Goal: Find specific page/section: Find specific page/section

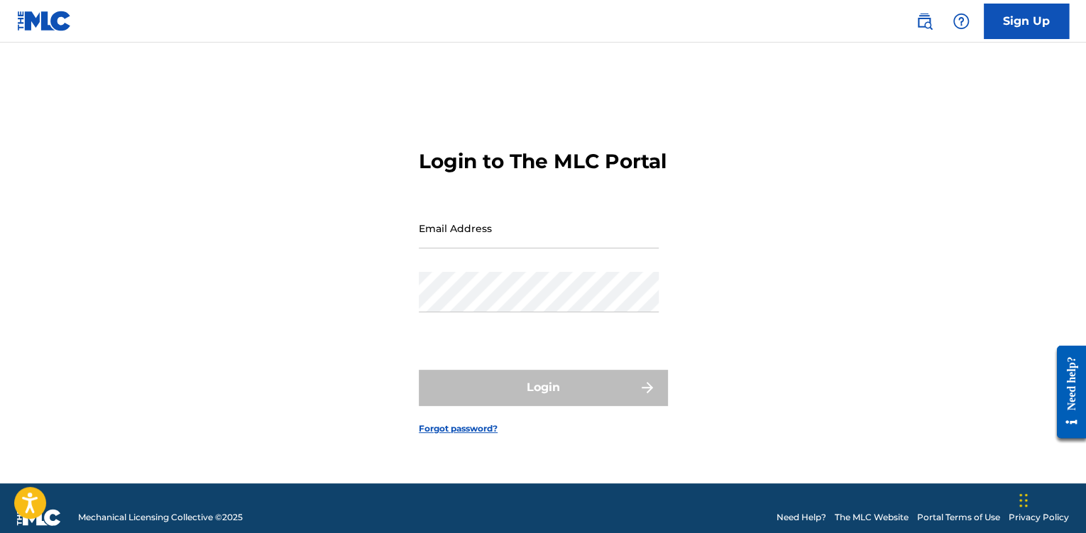
click at [530, 248] on input "Email Address" at bounding box center [539, 228] width 240 height 40
type input "[EMAIL_ADDRESS][DOMAIN_NAME]"
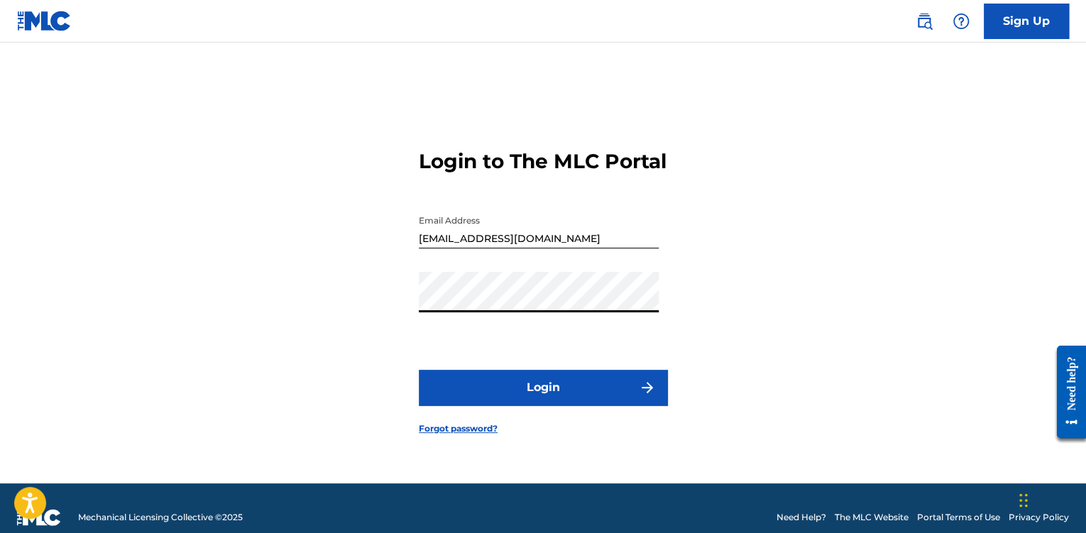
click at [517, 391] on button "Login" at bounding box center [543, 387] width 248 height 35
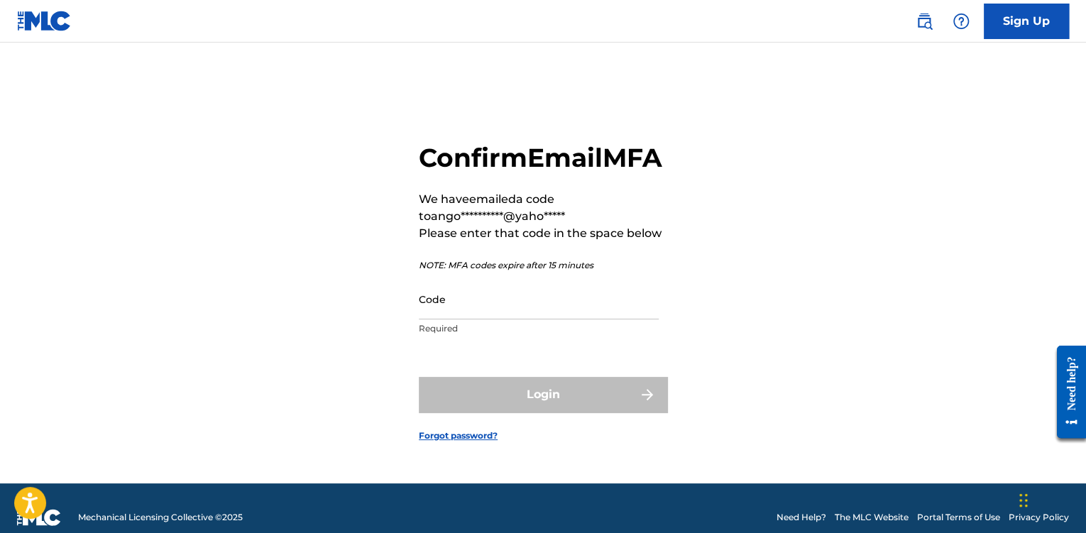
click at [494, 319] on input "Code" at bounding box center [539, 299] width 240 height 40
paste input "010639"
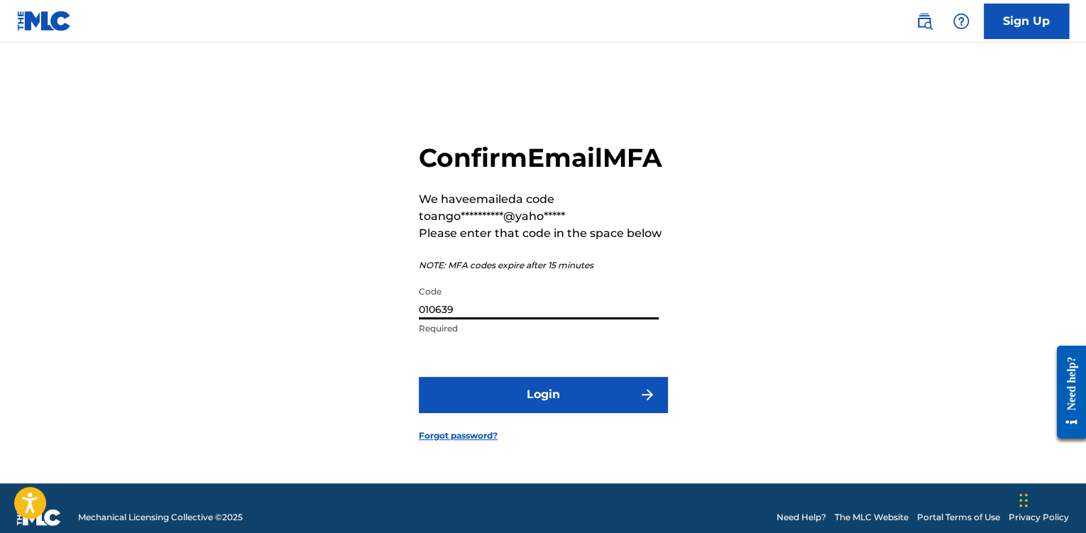
type input "010639"
click at [495, 403] on button "Login" at bounding box center [543, 394] width 248 height 35
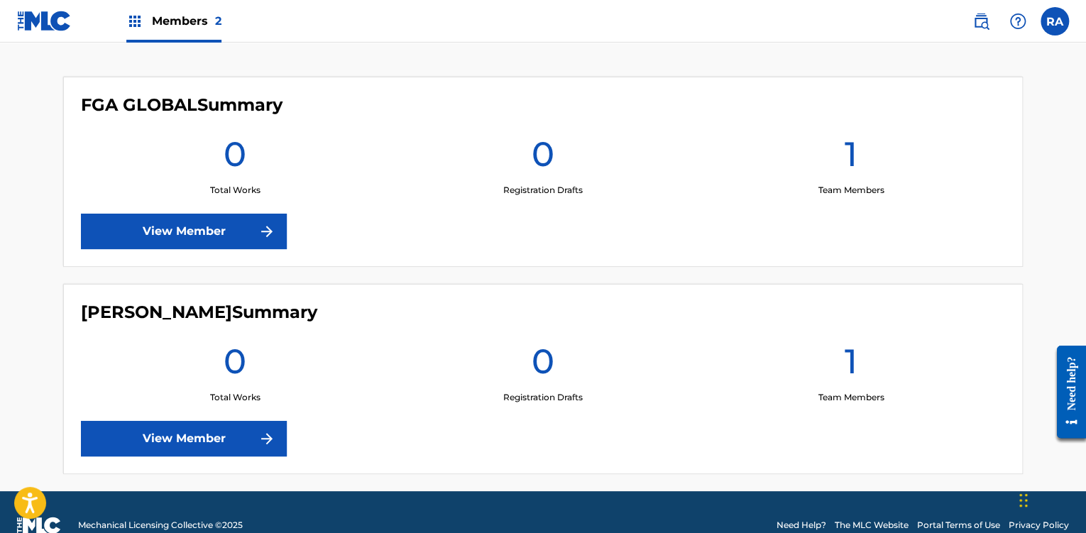
scroll to position [400, 0]
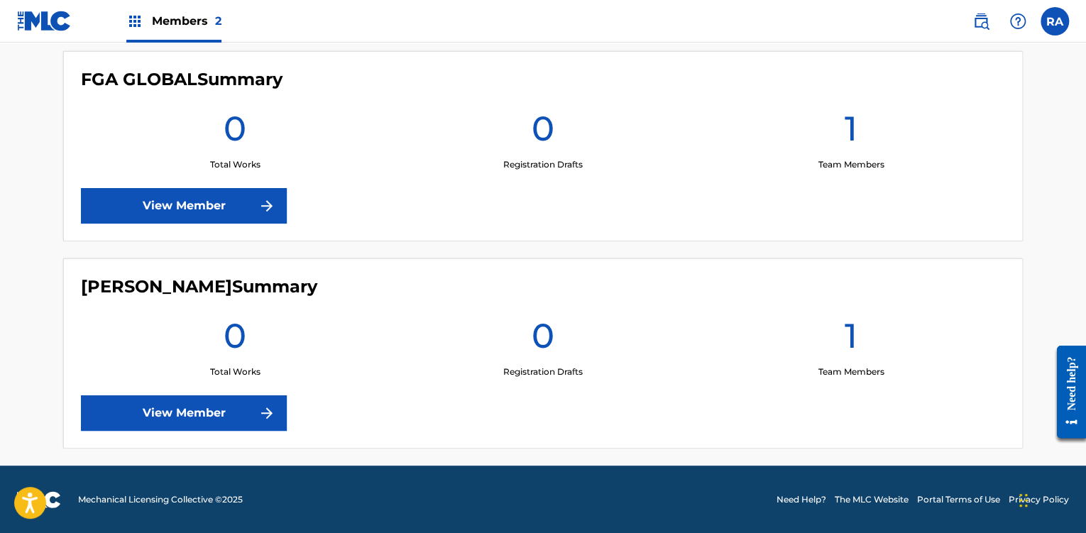
click at [252, 199] on link "View Member" at bounding box center [184, 205] width 206 height 35
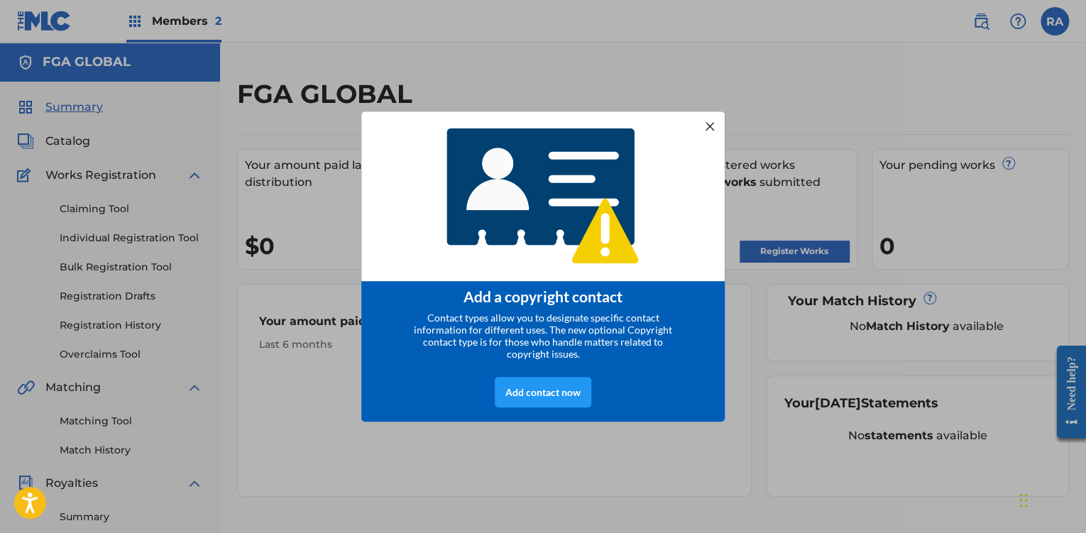
click at [522, 400] on div "Add contact now" at bounding box center [543, 392] width 97 height 31
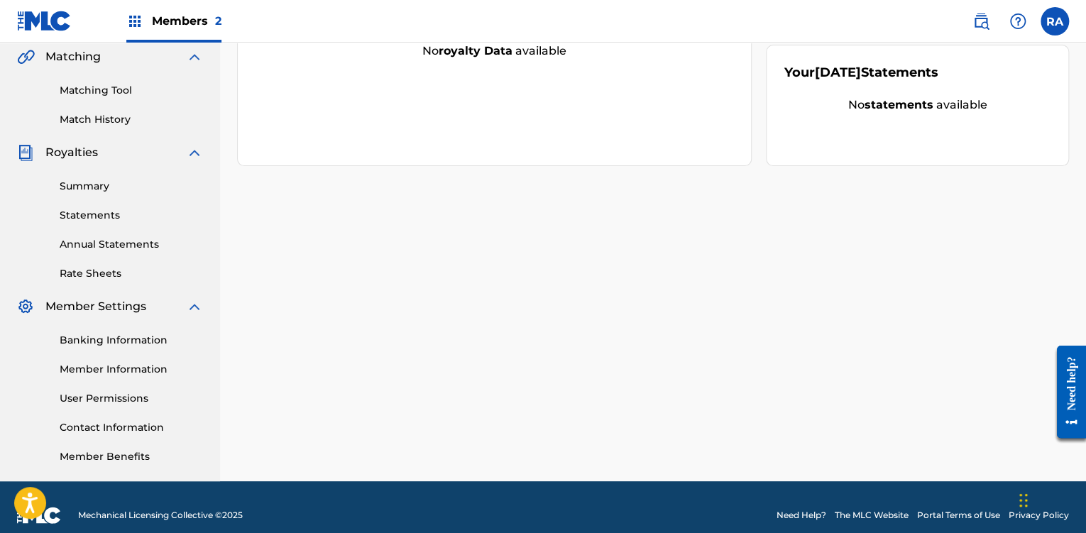
scroll to position [346, 0]
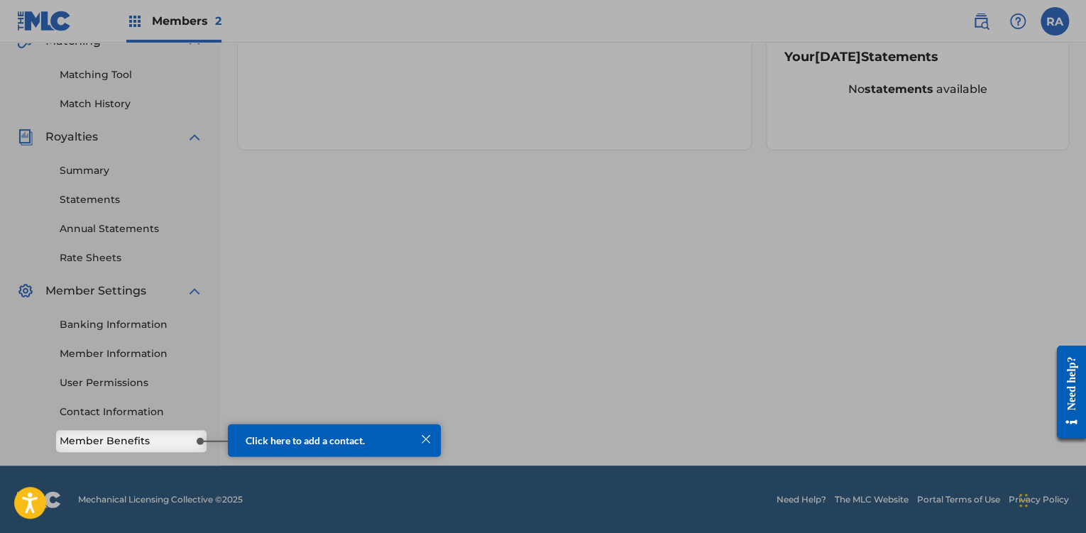
click at [425, 437] on div at bounding box center [426, 438] width 18 height 18
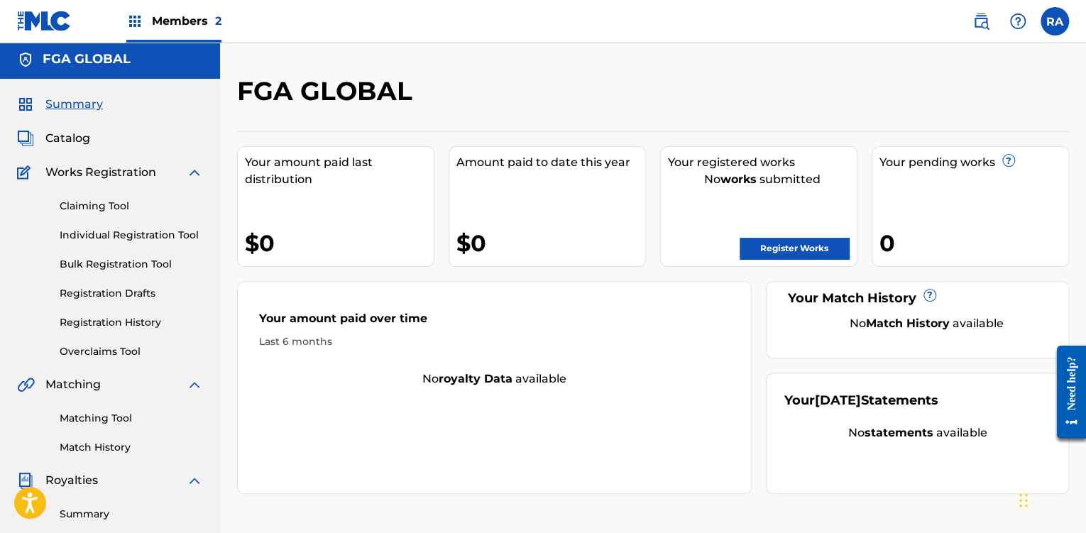
scroll to position [0, 0]
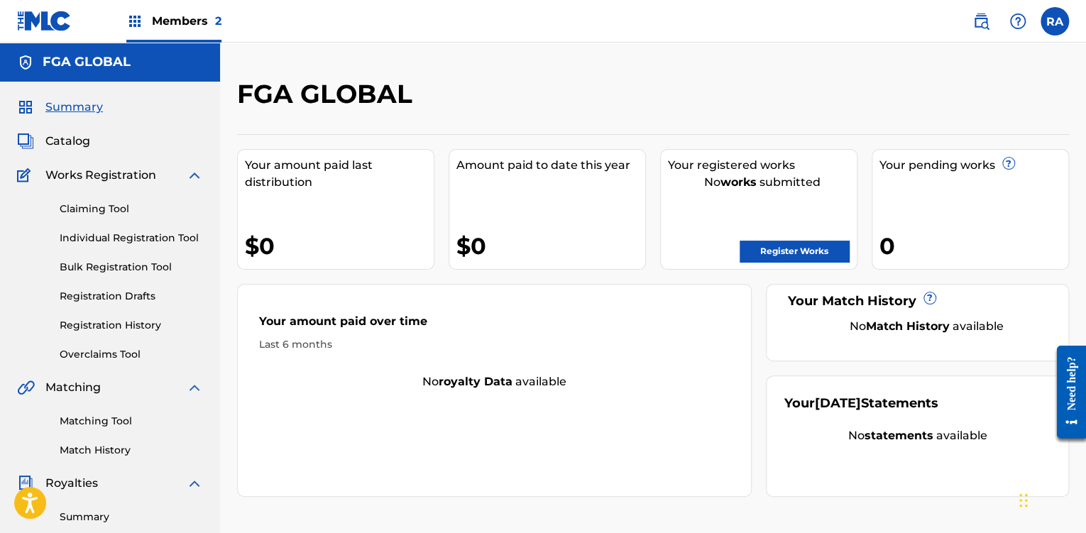
click at [133, 19] on img at bounding box center [134, 21] width 17 height 17
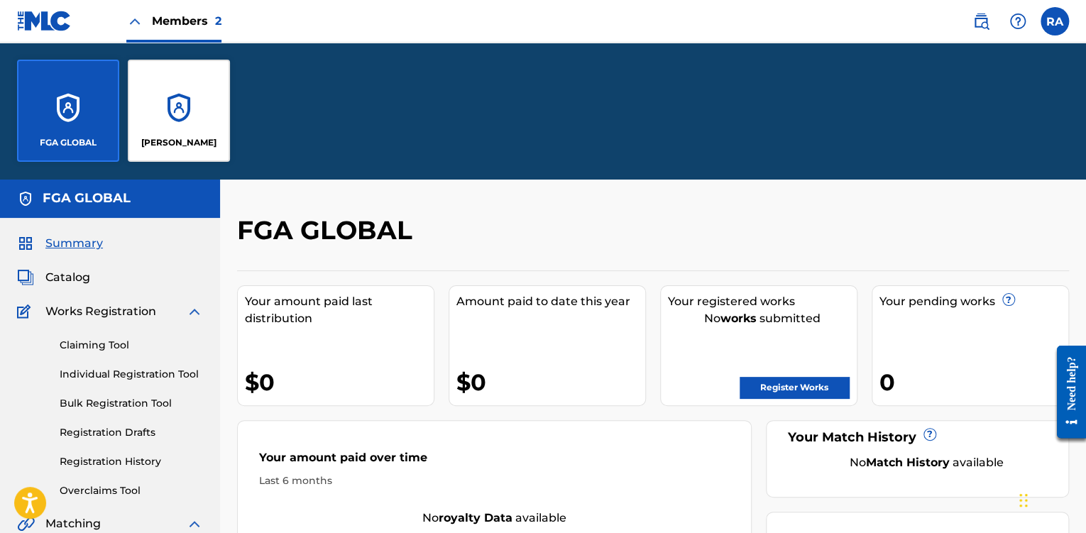
click at [549, 241] on div "FGA GLOBAL" at bounding box center [557, 235] width 640 height 42
click at [491, 143] on div "FGA GLOBAL [PERSON_NAME]" at bounding box center [543, 111] width 1086 height 136
click at [159, 22] on span "Members 2" at bounding box center [187, 21] width 70 height 16
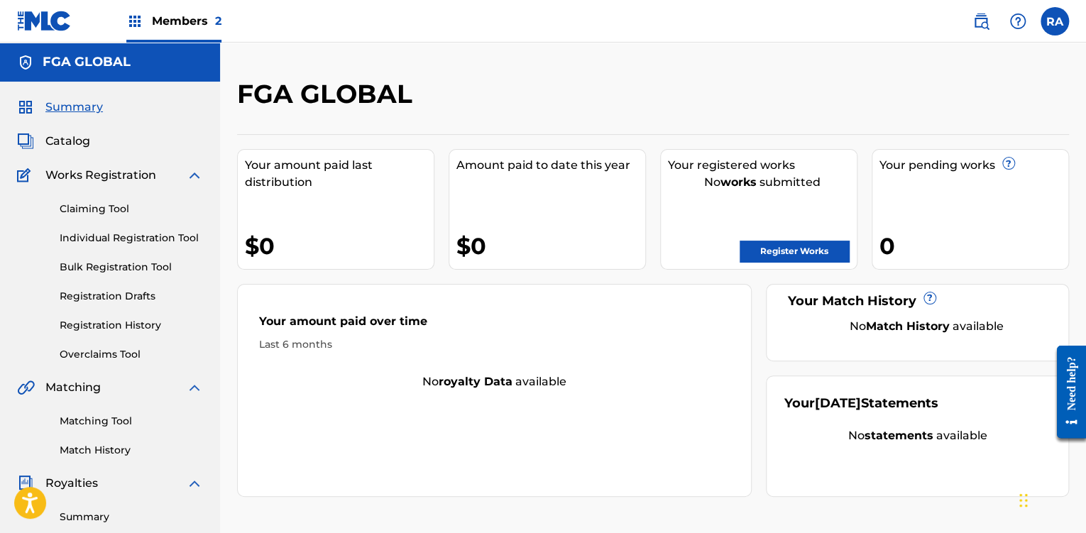
click at [99, 59] on h5 "FGA GLOBAL" at bounding box center [87, 62] width 88 height 16
click at [1053, 24] on label at bounding box center [1055, 21] width 28 height 28
click at [1055, 21] on input "RA [PERSON_NAME] [EMAIL_ADDRESS][DOMAIN_NAME] Notification Preferences Profile …" at bounding box center [1055, 21] width 0 height 0
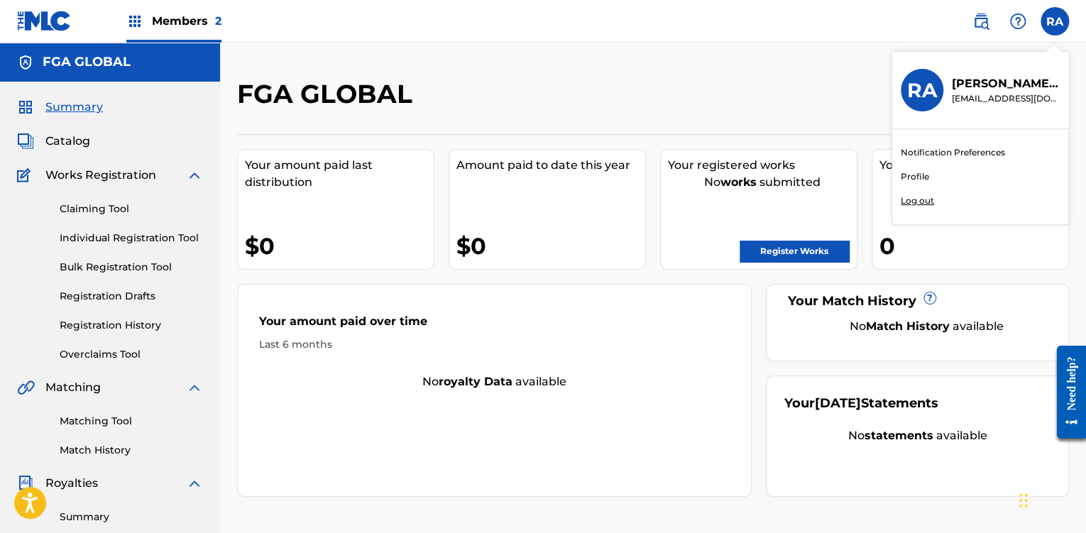
click at [948, 94] on div "[PERSON_NAME] [EMAIL_ADDRESS][DOMAIN_NAME]" at bounding box center [1001, 90] width 116 height 30
click at [1055, 21] on input "RA [PERSON_NAME] [EMAIL_ADDRESS][DOMAIN_NAME] Notification Preferences Profile …" at bounding box center [1055, 21] width 0 height 0
click at [907, 178] on link "Profile" at bounding box center [915, 176] width 28 height 13
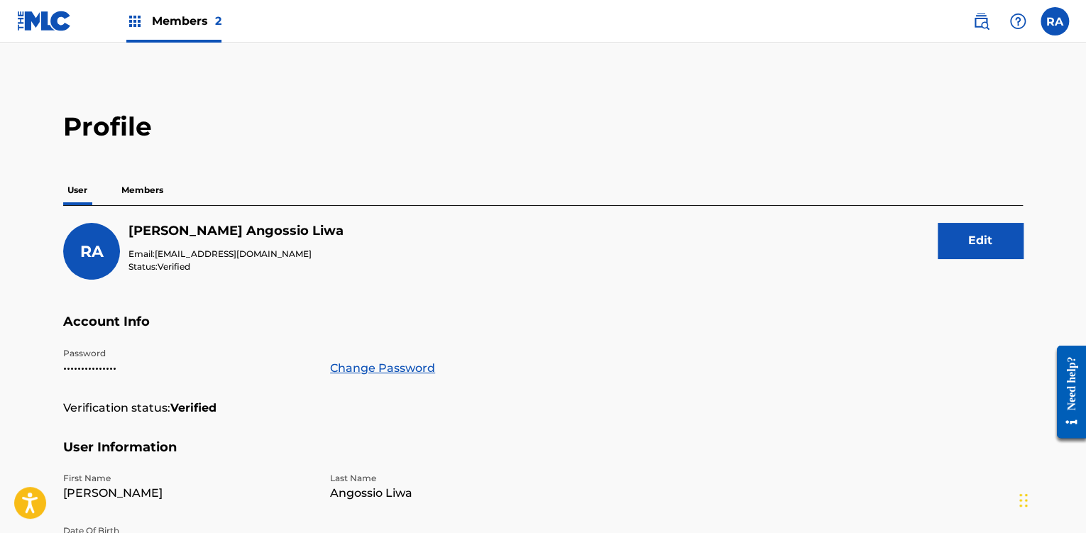
click at [139, 190] on p "Members" at bounding box center [142, 190] width 50 height 30
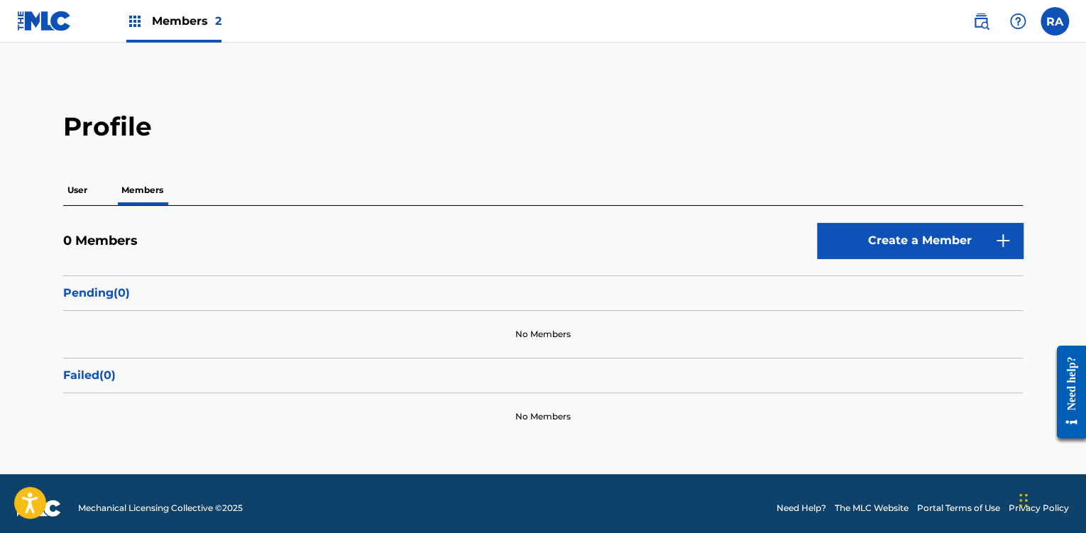
click at [202, 22] on span "Members 2" at bounding box center [187, 21] width 70 height 16
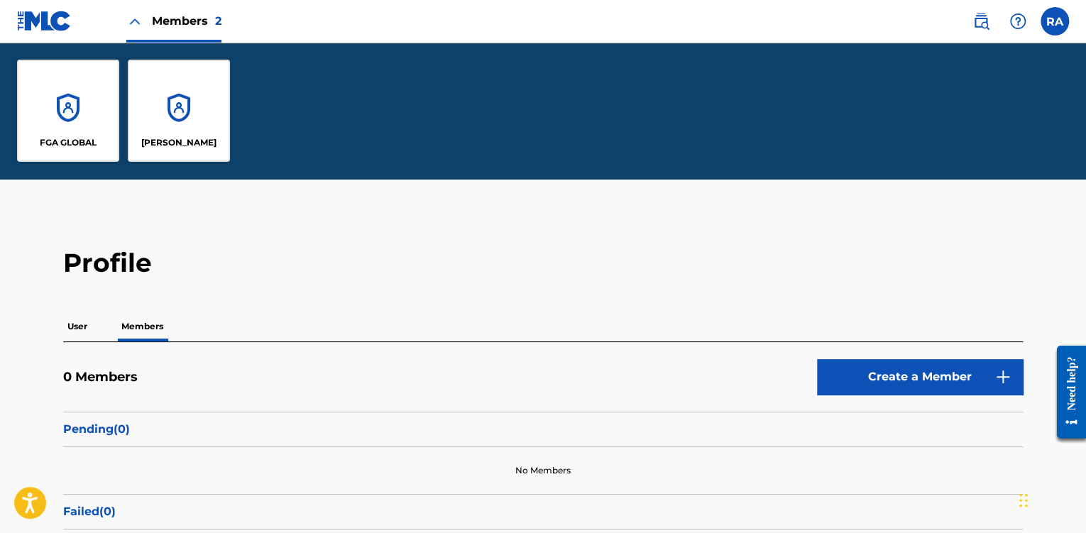
click at [101, 106] on div "FGA GLOBAL" at bounding box center [68, 111] width 102 height 102
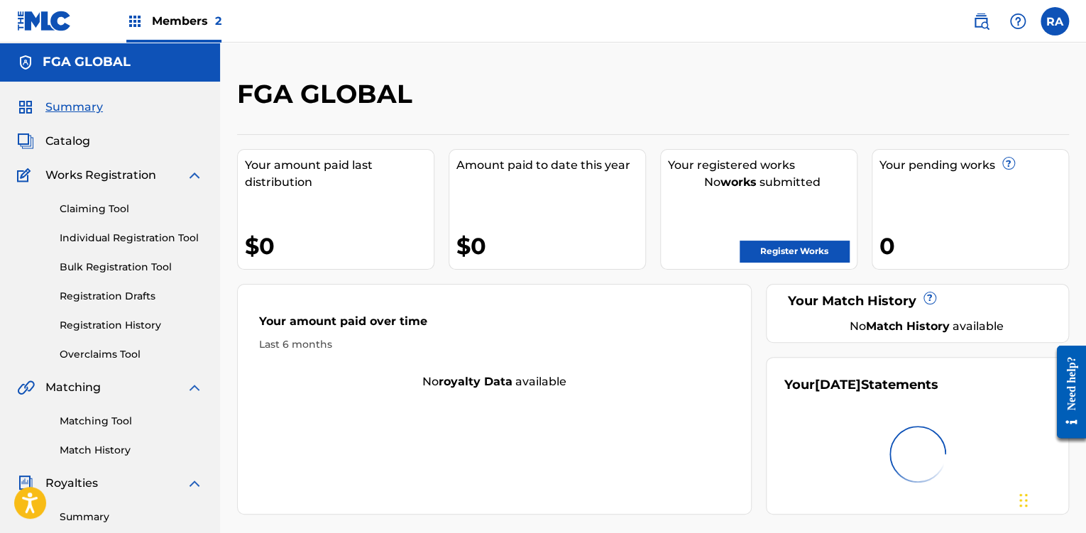
click at [82, 138] on span "Catalog" at bounding box center [67, 141] width 45 height 17
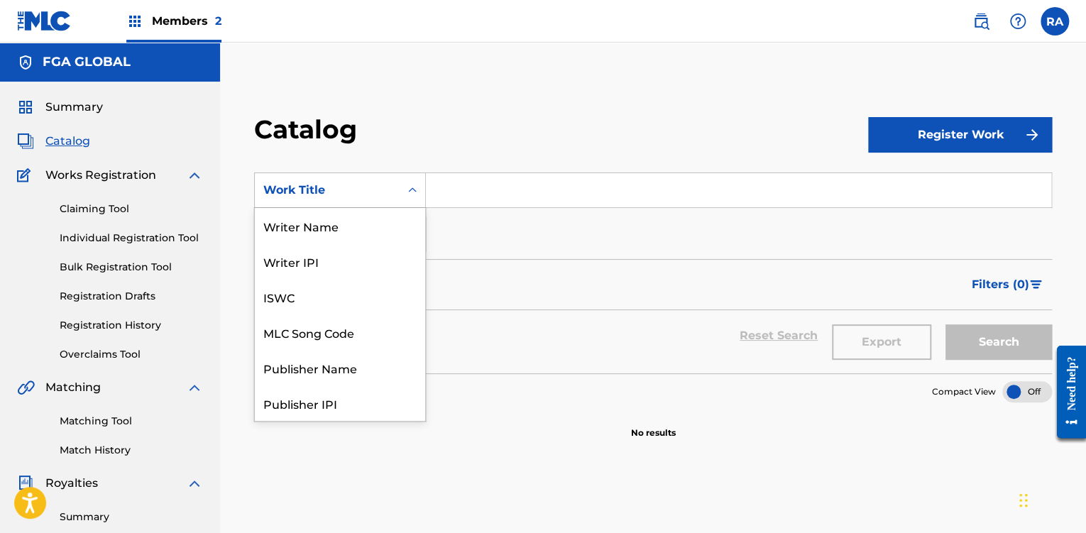
click at [412, 193] on icon "Search Form" at bounding box center [412, 190] width 14 height 14
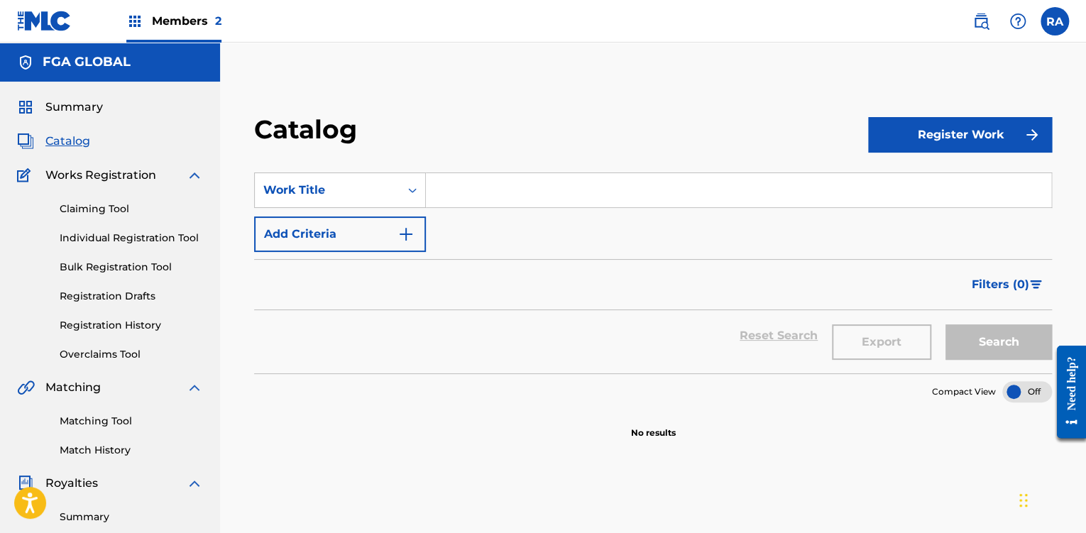
click at [324, 109] on div "Catalog Register Work SearchWithCriteriacafa493a-9989-480e-aa08-3c330256f058 Wo…" at bounding box center [653, 445] width 866 height 734
